Goal: Task Accomplishment & Management: Complete application form

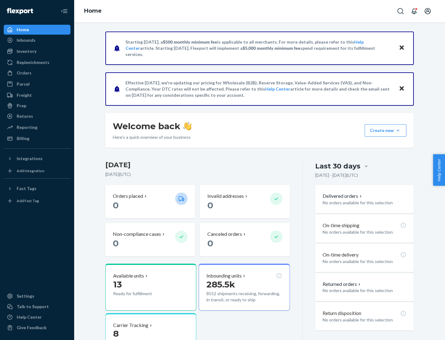
click at [398, 130] on button "Create new Create new inbound Create new order Create new product" at bounding box center [385, 130] width 42 height 12
click at [37, 40] on div "Inbounds" at bounding box center [36, 40] width 65 height 9
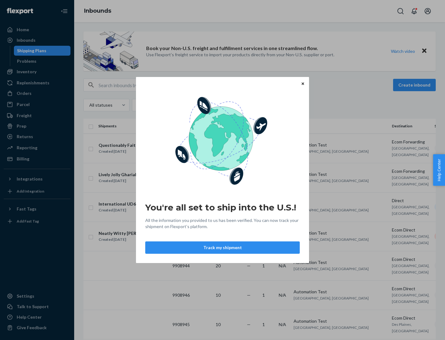
click at [222, 247] on button "Track my shipment" at bounding box center [222, 247] width 154 height 12
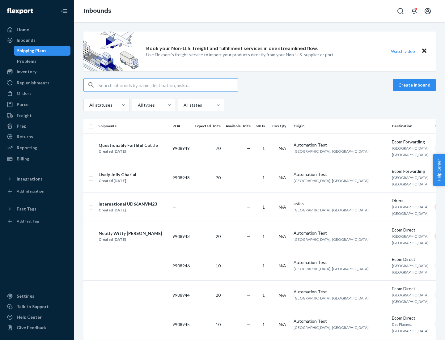
click at [415, 85] on button "Create inbound" at bounding box center [414, 85] width 43 height 12
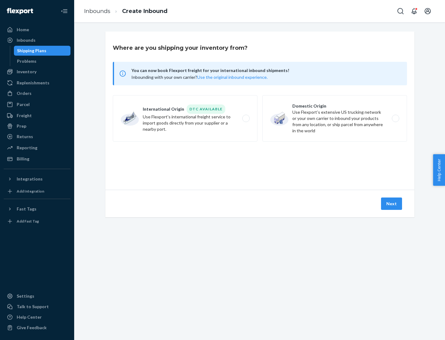
click at [185, 118] on label "International Origin DTC Available Use Flexport's international freight service…" at bounding box center [185, 118] width 144 height 46
click at [245, 118] on input "International Origin DTC Available Use Flexport's international freight service…" at bounding box center [247, 118] width 4 height 4
radio input "true"
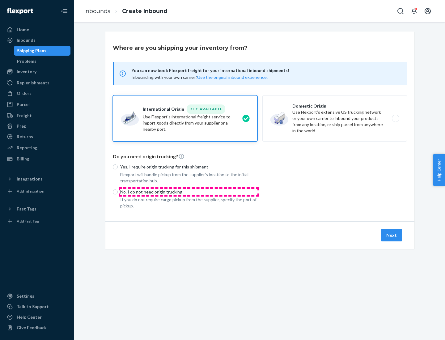
click at [189, 191] on p "No, I do not need origin trucking" at bounding box center [188, 192] width 137 height 6
click at [118, 191] on input "No, I do not need origin trucking" at bounding box center [115, 191] width 5 height 5
radio input "true"
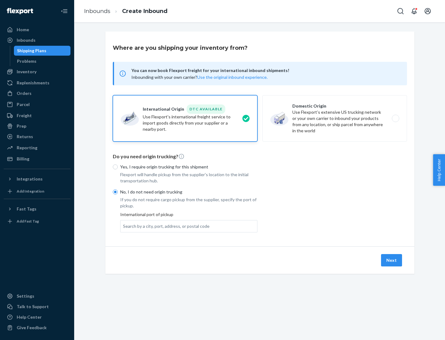
click at [165, 226] on div "Search by a city, port, address, or postal code" at bounding box center [166, 226] width 86 height 6
click at [123, 226] on input "Search by a city, port, address, or postal code" at bounding box center [123, 226] width 1 height 6
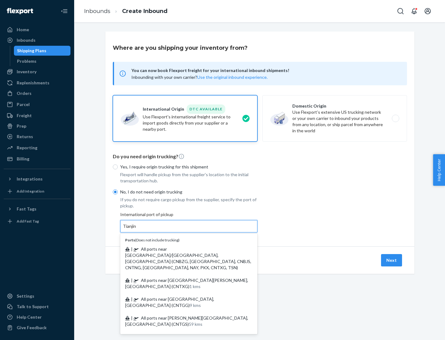
click at [182, 249] on span "| All ports near [GEOGRAPHIC_DATA]/[GEOGRAPHIC_DATA], [GEOGRAPHIC_DATA] (CNBZG,…" at bounding box center [188, 258] width 126 height 24
click at [136, 229] on input "Tianjin" at bounding box center [130, 226] width 14 height 6
type input "All ports near [GEOGRAPHIC_DATA]/[GEOGRAPHIC_DATA], [GEOGRAPHIC_DATA] (CNBZG, […"
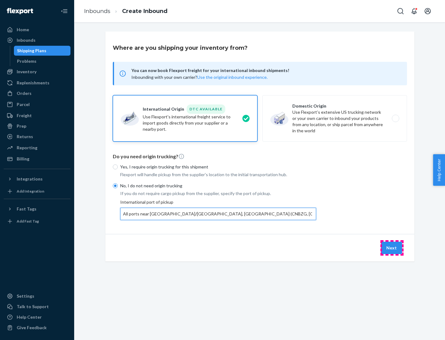
click at [391, 247] on button "Next" at bounding box center [391, 247] width 21 height 12
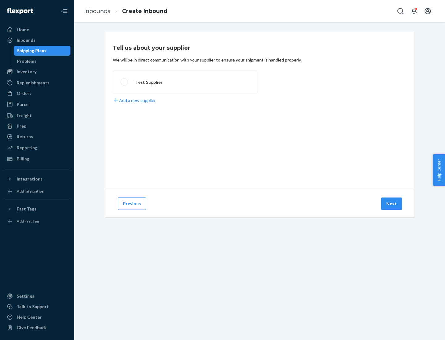
click at [185, 82] on label "Test Supplier" at bounding box center [185, 81] width 144 height 23
click at [124, 82] on input "Test Supplier" at bounding box center [122, 82] width 4 height 4
radio input "true"
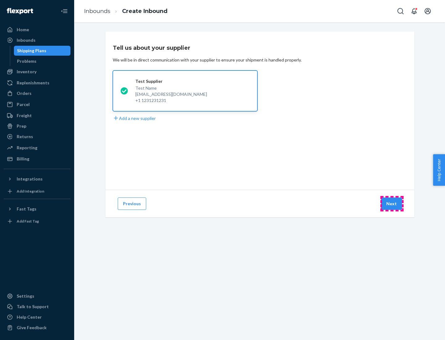
click at [391, 203] on button "Next" at bounding box center [391, 203] width 21 height 12
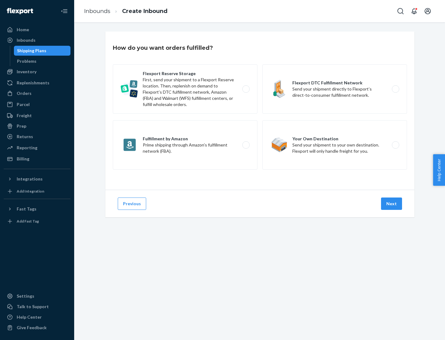
click at [185, 89] on label "Flexport Reserve Storage First, send your shipment to a Flexport Reserve locati…" at bounding box center [185, 88] width 144 height 49
click at [245, 89] on input "Flexport Reserve Storage First, send your shipment to a Flexport Reserve locati…" at bounding box center [247, 89] width 4 height 4
radio input "true"
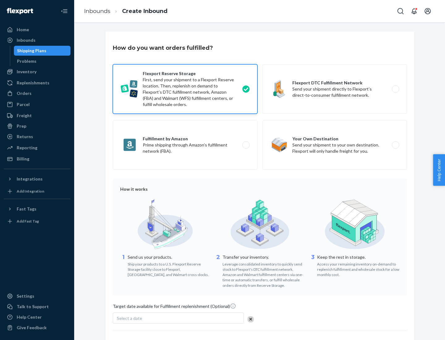
scroll to position [51, 0]
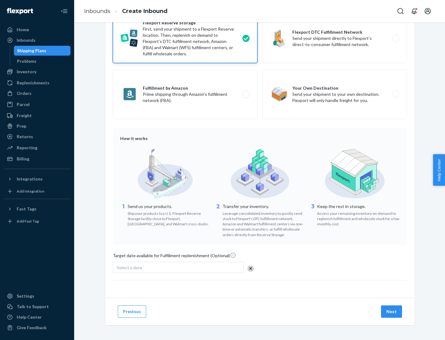
click at [391, 311] on button "Next" at bounding box center [391, 311] width 21 height 12
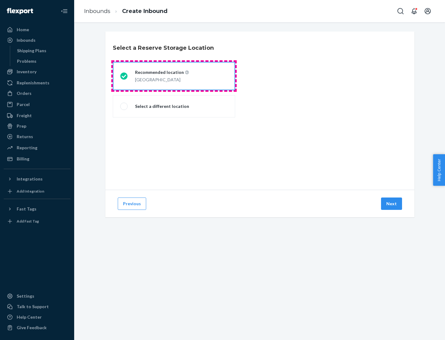
click at [174, 76] on div "[GEOGRAPHIC_DATA]" at bounding box center [162, 78] width 54 height 7
click at [124, 76] on input "Recommended location [GEOGRAPHIC_DATA]" at bounding box center [122, 76] width 4 height 4
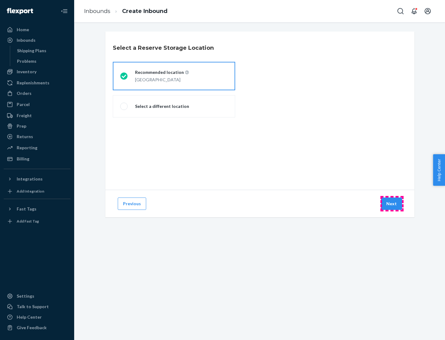
click at [391, 203] on button "Next" at bounding box center [391, 203] width 21 height 12
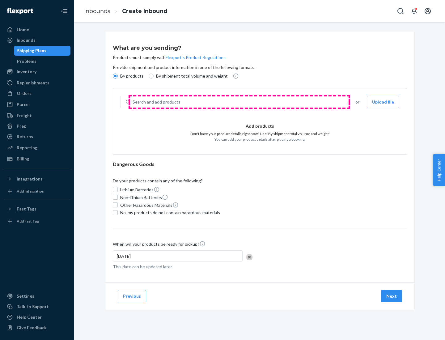
click at [239, 102] on div "Search and add products" at bounding box center [238, 101] width 217 height 11
click at [133, 102] on input "Search and add products" at bounding box center [132, 102] width 1 height 6
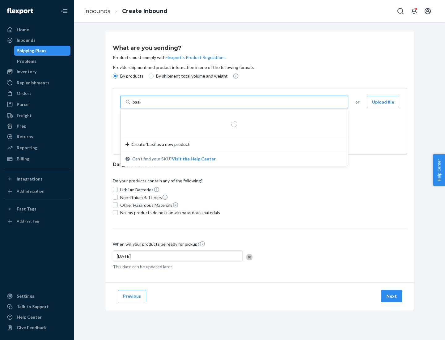
type input "basic"
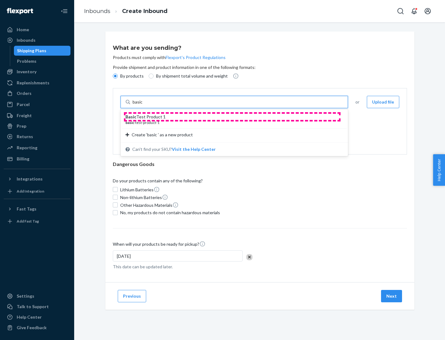
click at [232, 117] on div "Basic Test Product 1" at bounding box center [231, 117] width 212 height 6
click at [144, 105] on input "basic" at bounding box center [137, 102] width 11 height 6
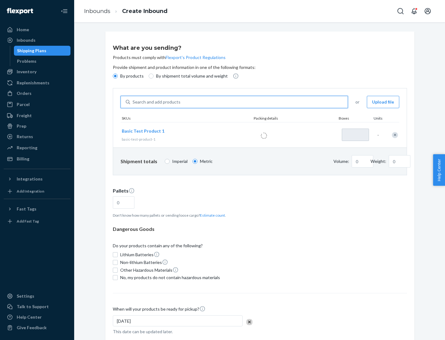
type input "1"
type input "1.09"
type input "3.27"
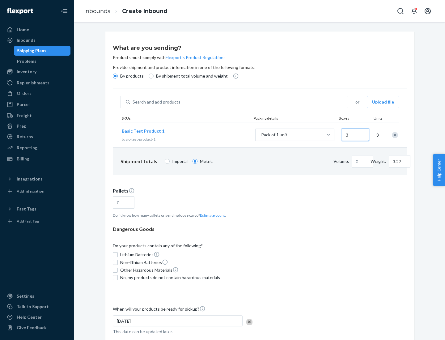
type input "30"
type input "0.07"
type input "326.59"
type input "300"
type input "0.68"
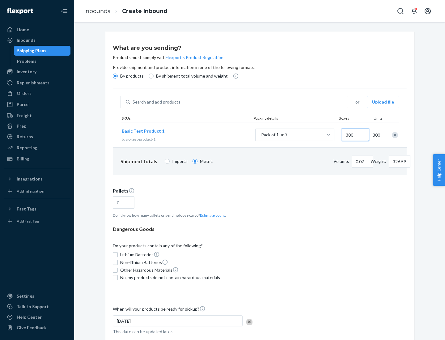
type input "3265.86"
type input "3000"
type input "1.09"
type input "1"
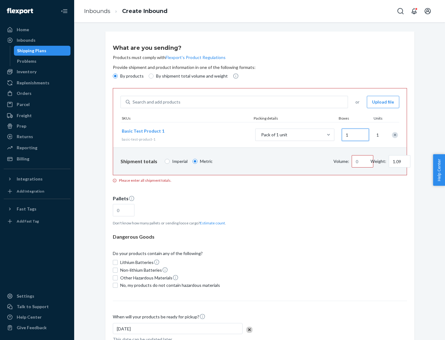
type input "10.89"
type input "10"
type input "0.02"
type input "108.86"
type input "100"
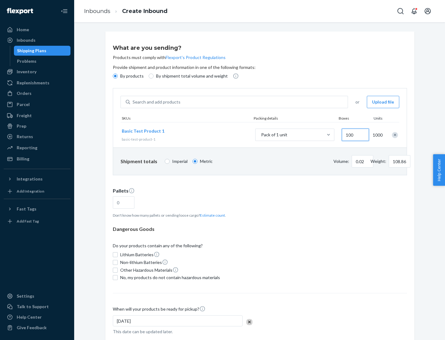
type input "0.23"
type input "1088.62"
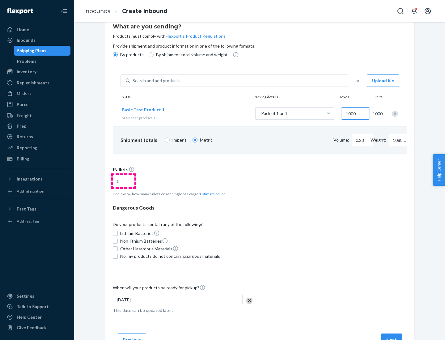
type input "1000"
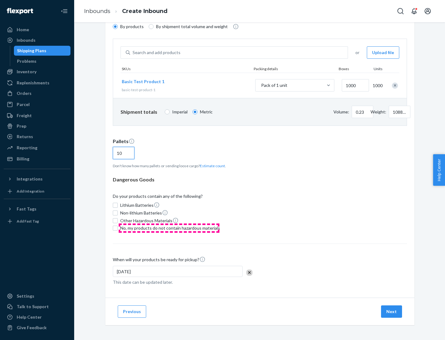
type input "10"
click at [169, 228] on span "No, my products do not contain hazardous materials" at bounding box center [170, 228] width 100 height 6
click at [118, 228] on input "No, my products do not contain hazardous materials" at bounding box center [115, 227] width 5 height 5
checkbox input "true"
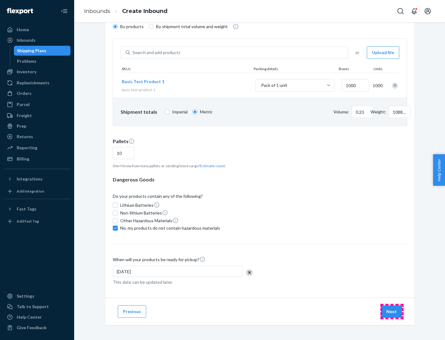
click at [391, 311] on button "Next" at bounding box center [391, 311] width 21 height 12
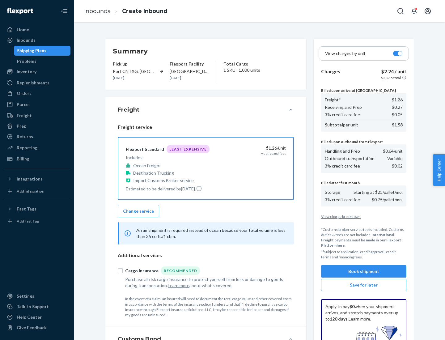
scroll to position [90, 0]
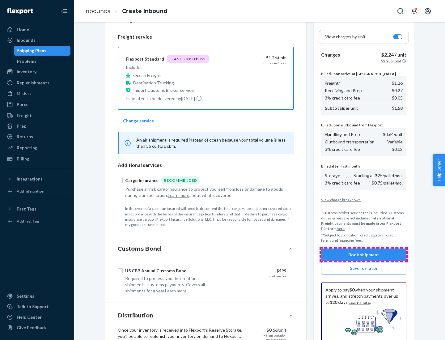
click at [363, 254] on button "Book shipment" at bounding box center [363, 254] width 85 height 12
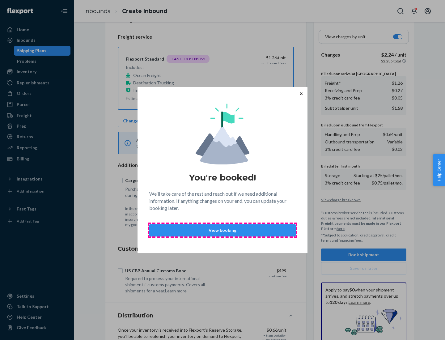
click at [222, 230] on p "View booking" at bounding box center [222, 230] width 136 height 6
